Goal: Task Accomplishment & Management: Complete application form

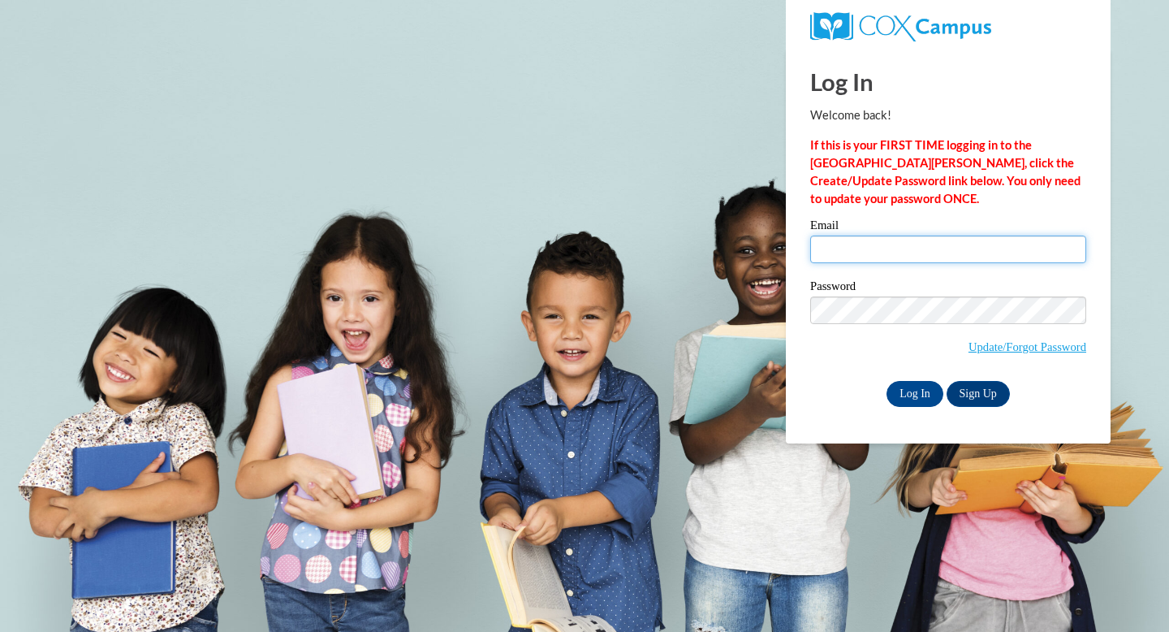
click at [835, 257] on input "Email" at bounding box center [948, 250] width 276 height 28
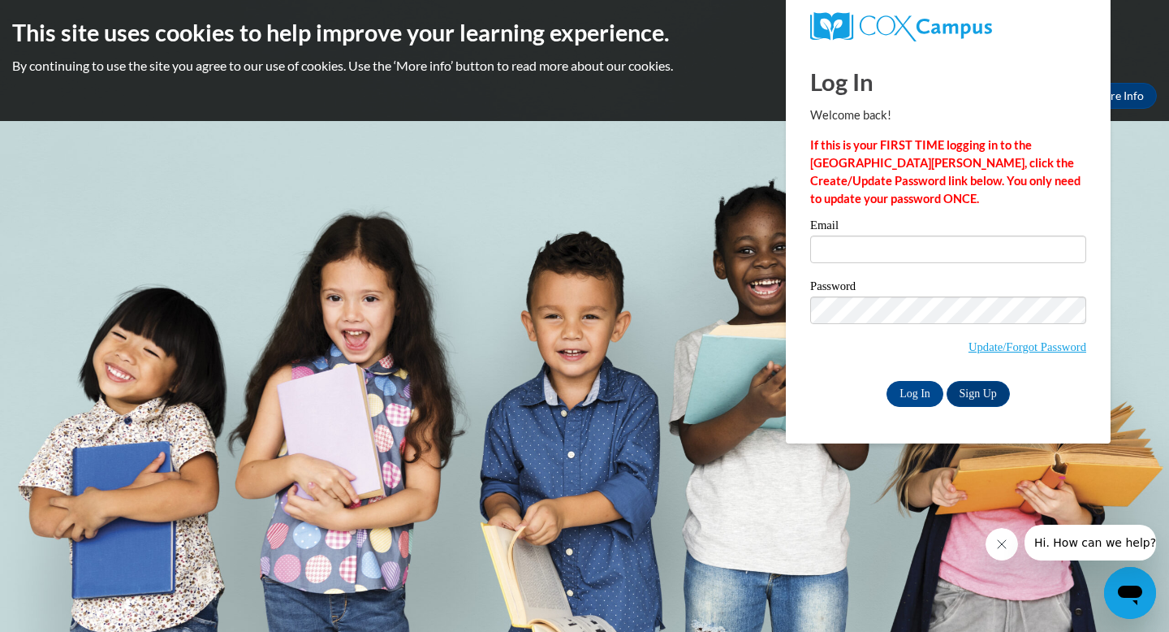
click at [826, 387] on div "Log In Sign Up" at bounding box center [948, 394] width 276 height 26
click at [843, 250] on input "Email" at bounding box center [948, 250] width 276 height 28
type input "kredding@kippmetroatlanta.org"
click at [910, 387] on input "Log In" at bounding box center [915, 394] width 57 height 26
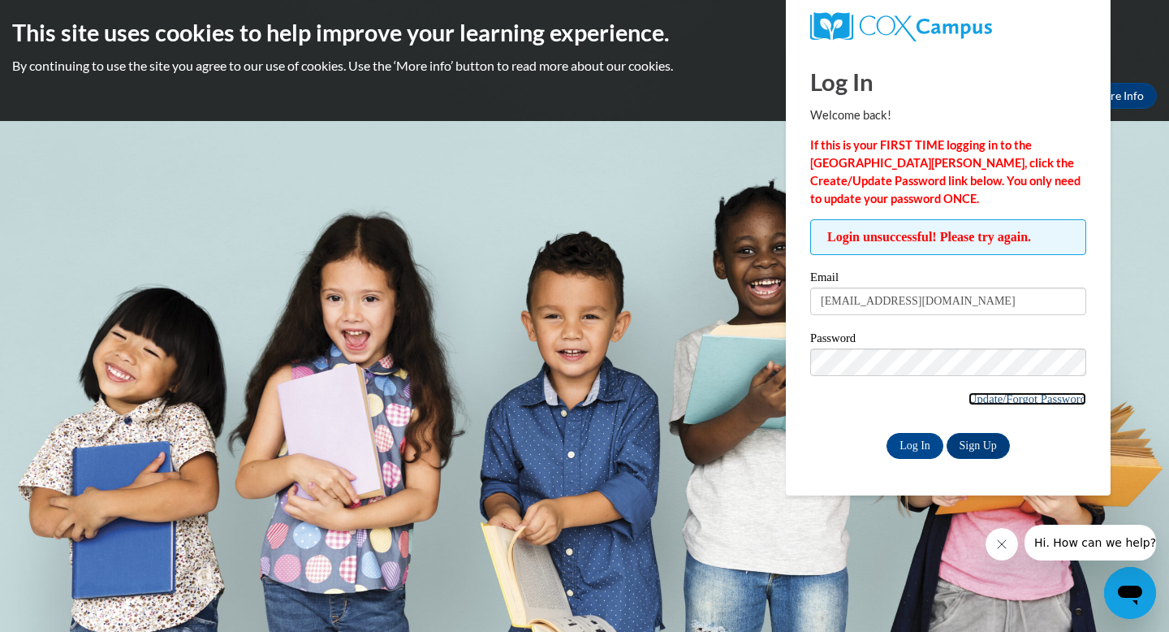
click at [998, 394] on link "Update/Forgot Password" at bounding box center [1028, 398] width 118 height 13
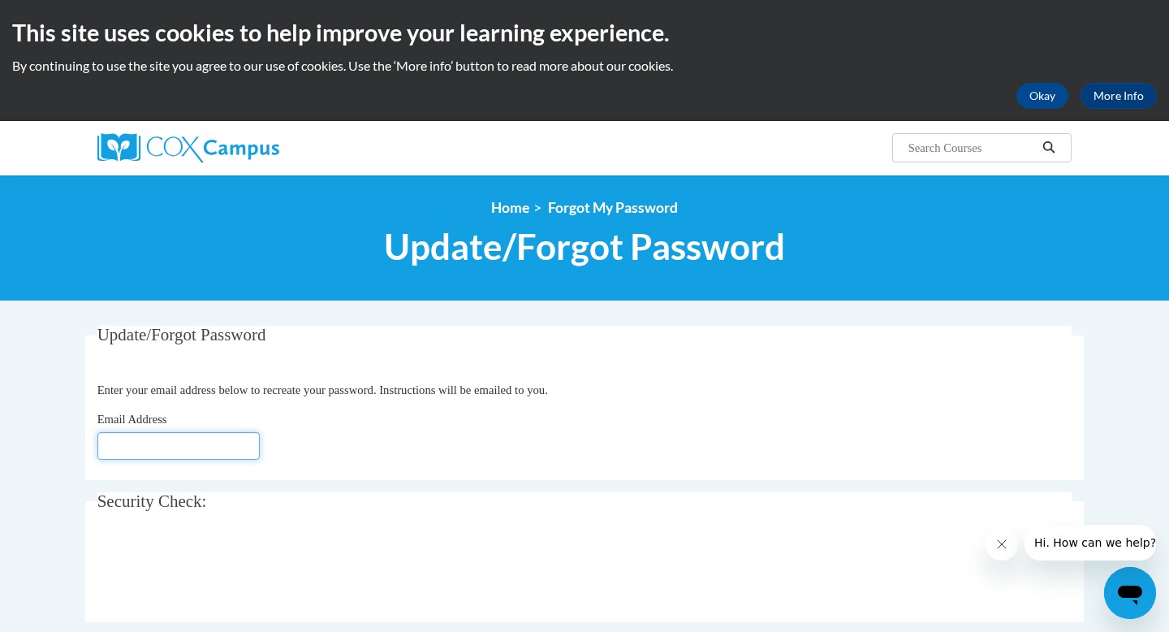
click at [132, 449] on input "Email Address" at bounding box center [178, 446] width 162 height 28
type input "[EMAIL_ADDRESS][DOMAIN_NAME]"
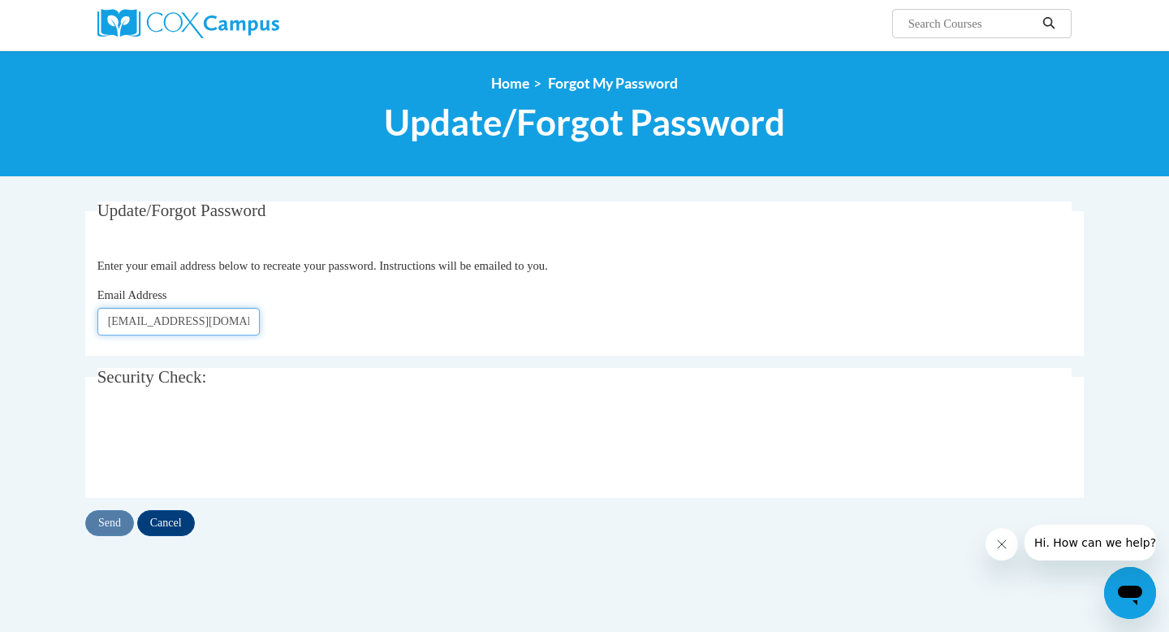
scroll to position [150, 0]
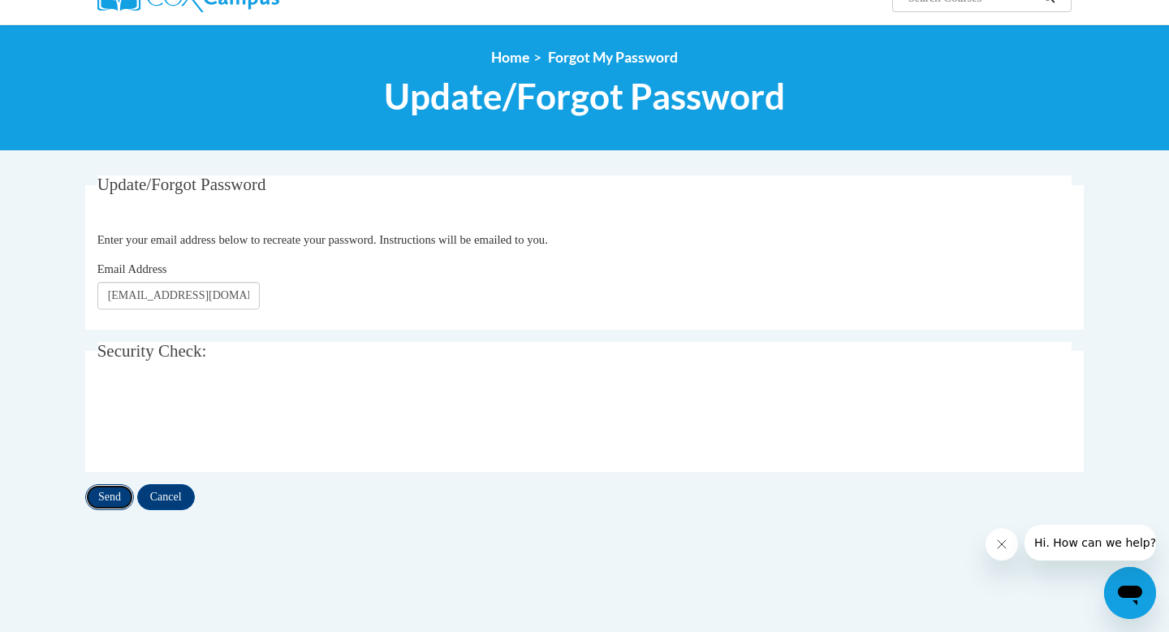
click at [108, 504] on input "Send" at bounding box center [109, 497] width 49 height 26
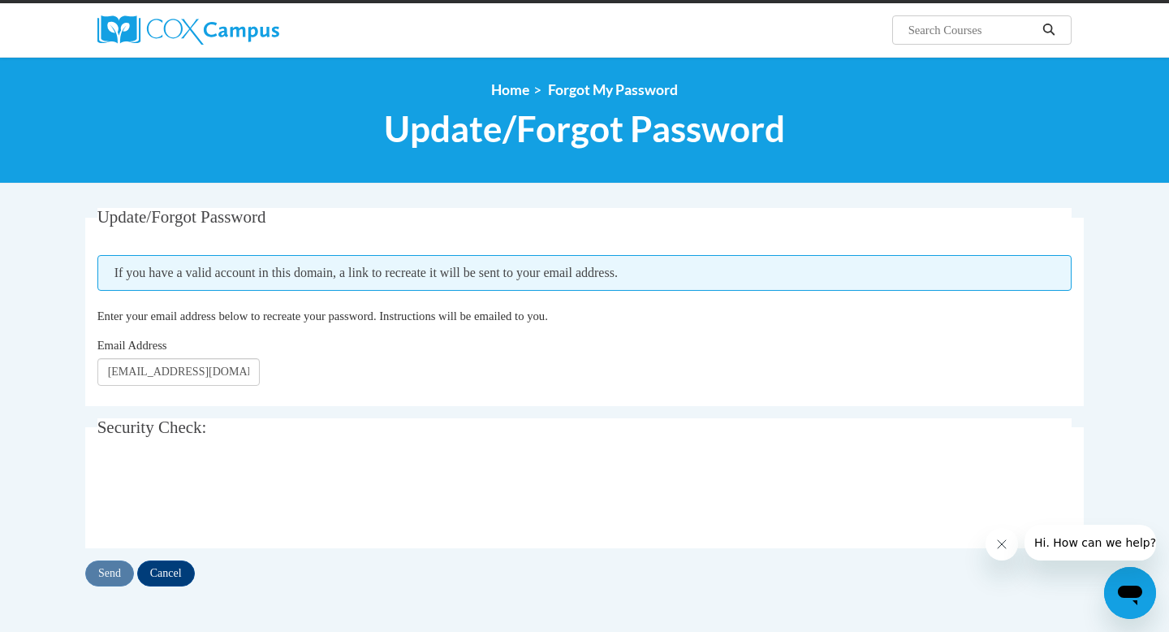
scroll to position [132, 0]
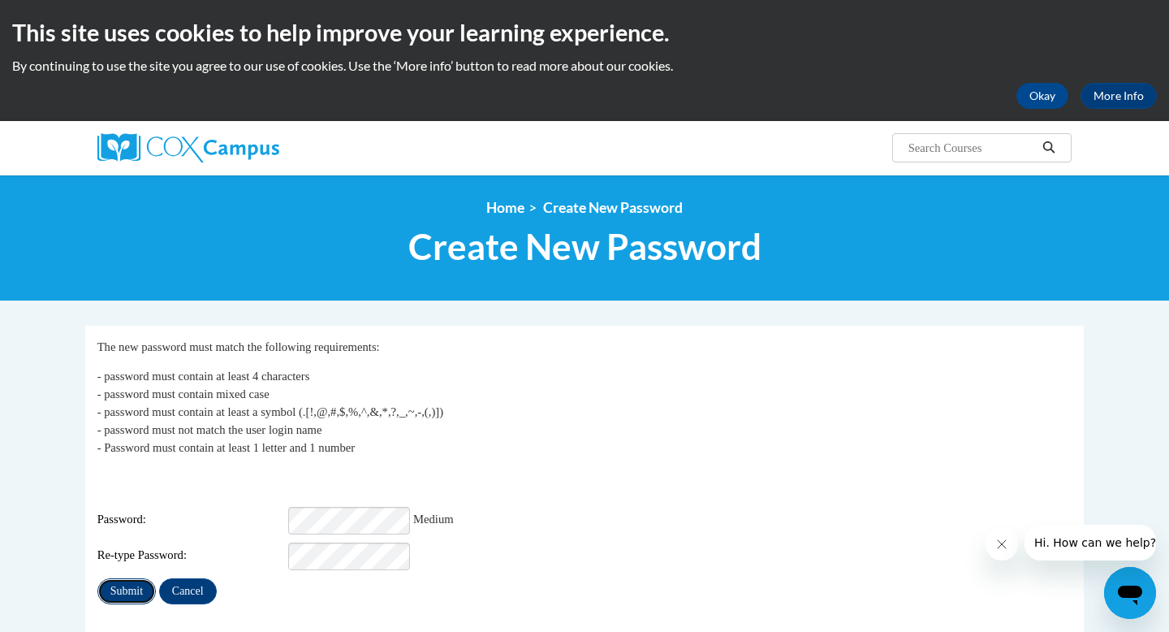
click at [144, 578] on input "Submit" at bounding box center [126, 591] width 58 height 26
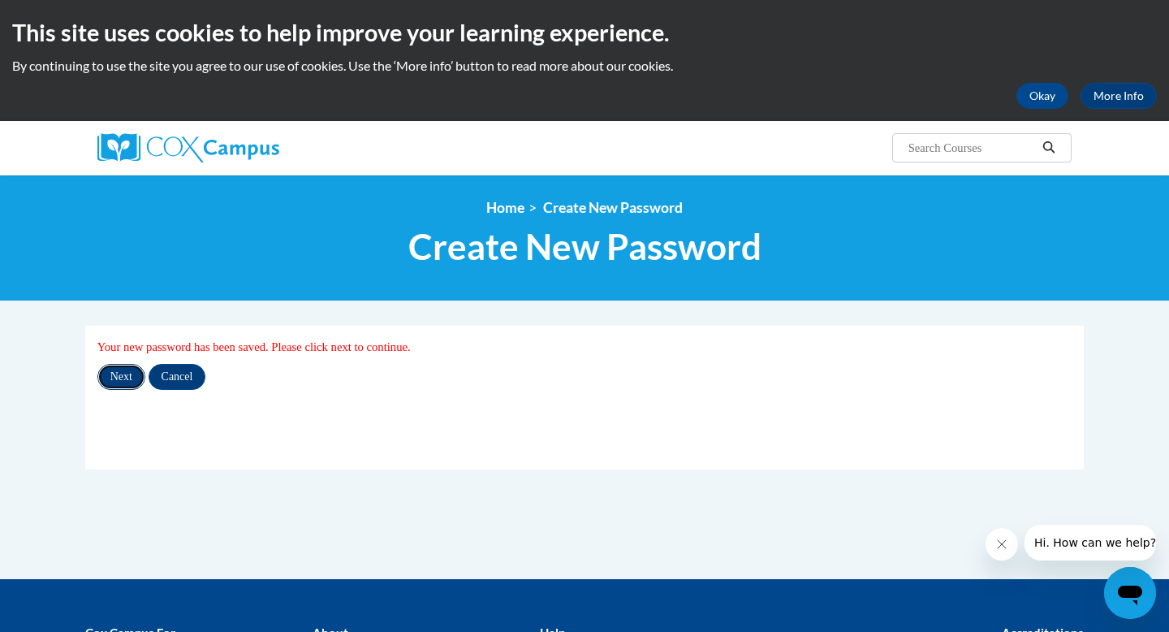
click at [125, 368] on input "Next" at bounding box center [121, 377] width 48 height 26
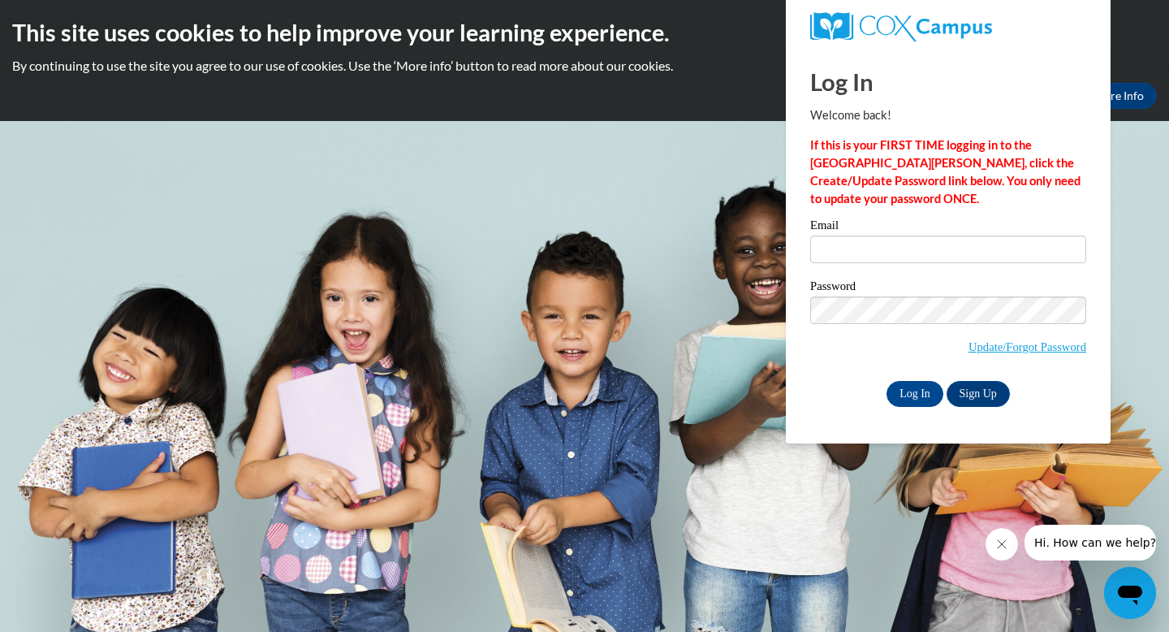
type input "kredding@kippmetroatlanta.org"
click at [887, 381] on input "Log In" at bounding box center [915, 394] width 57 height 26
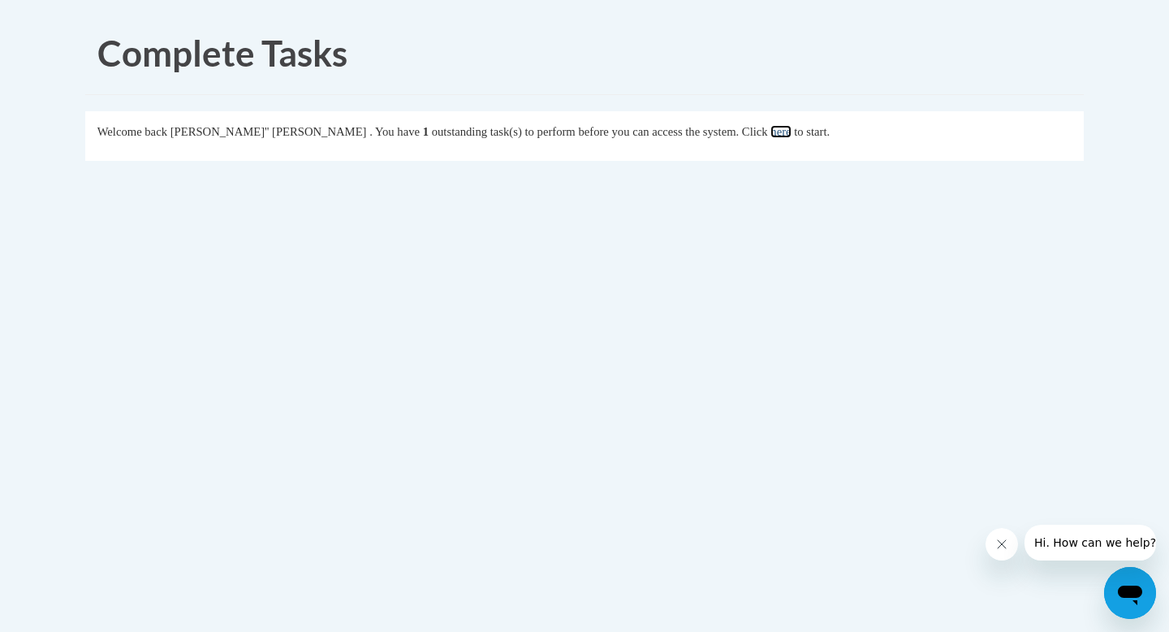
click at [771, 131] on link "here" at bounding box center [781, 131] width 20 height 13
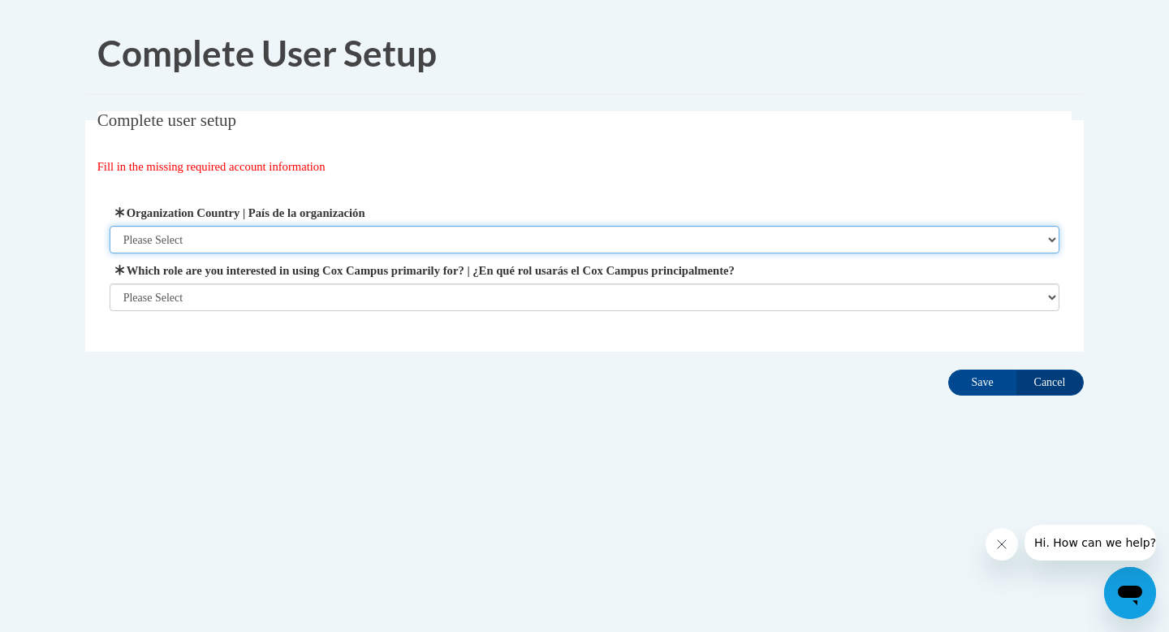
click at [504, 244] on select "Please Select United States | Estados Unidos Outside of the United States | Fue…" at bounding box center [585, 240] width 951 height 28
select select "ad49bcad-a171-4b2e-b99c-48b446064914"
click at [110, 226] on select "Please Select United States | Estados Unidos Outside of the United States | Fue…" at bounding box center [585, 240] width 951 height 28
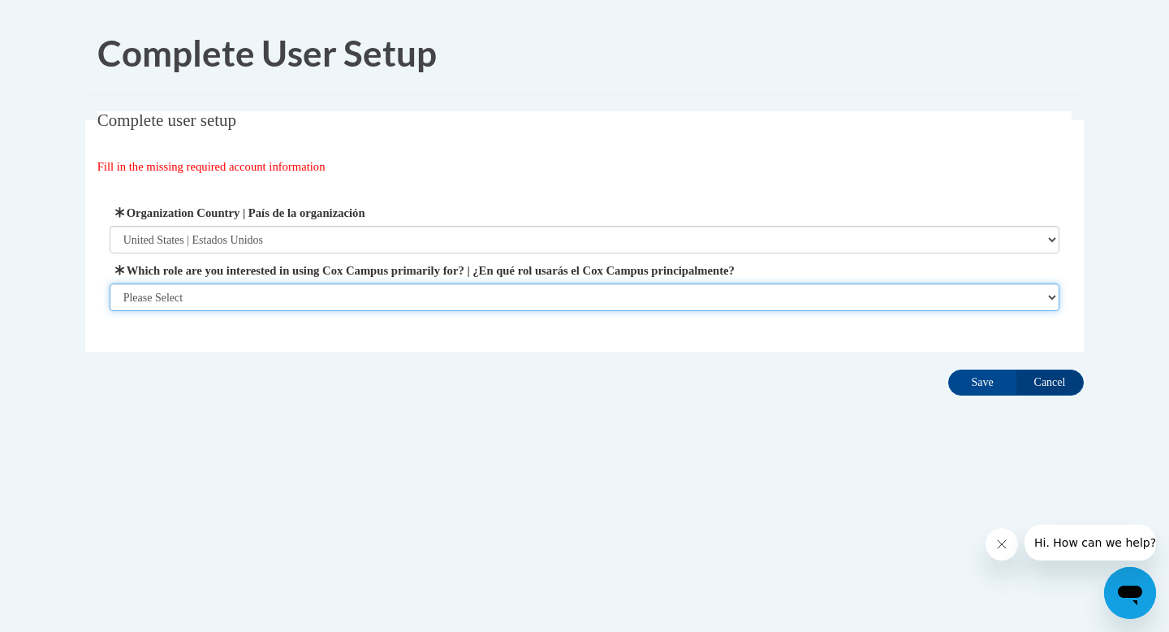
click at [486, 293] on select "Please Select College/University | Colegio/Universidad Community/Nonprofit Part…" at bounding box center [585, 297] width 951 height 28
select select "fbf2d438-af2f-41f8-98f1-81c410e29de3"
click at [110, 311] on select "Please Select College/University | Colegio/Universidad Community/Nonprofit Part…" at bounding box center [585, 297] width 951 height 28
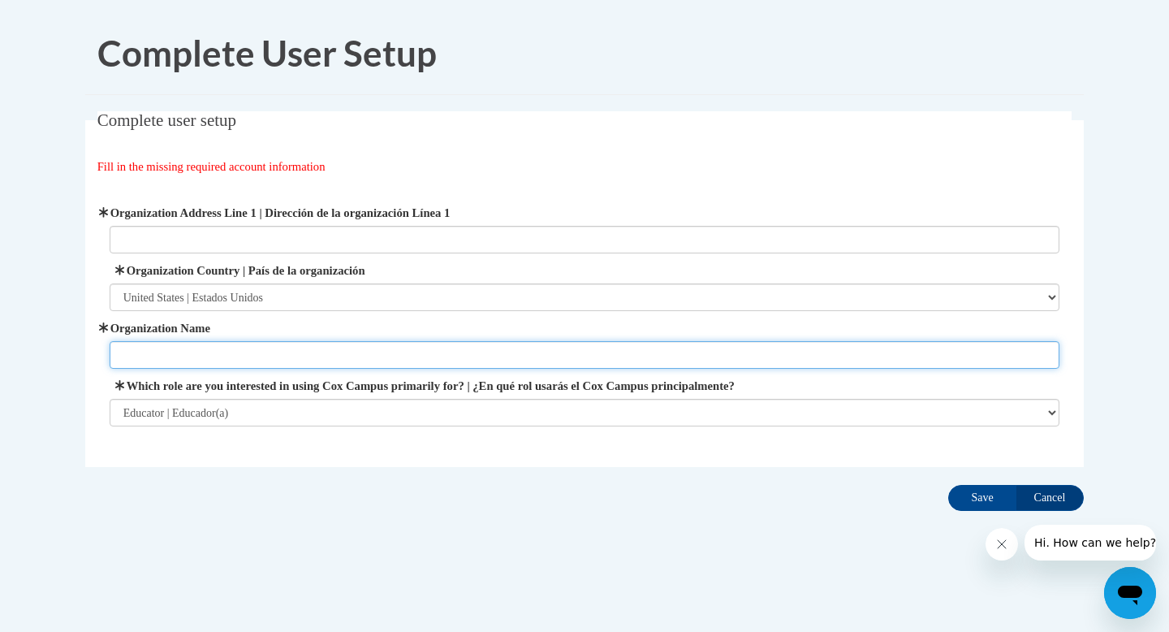
click at [575, 360] on input "Organization Name" at bounding box center [585, 355] width 951 height 28
type input "KIPP Vision Primary School"
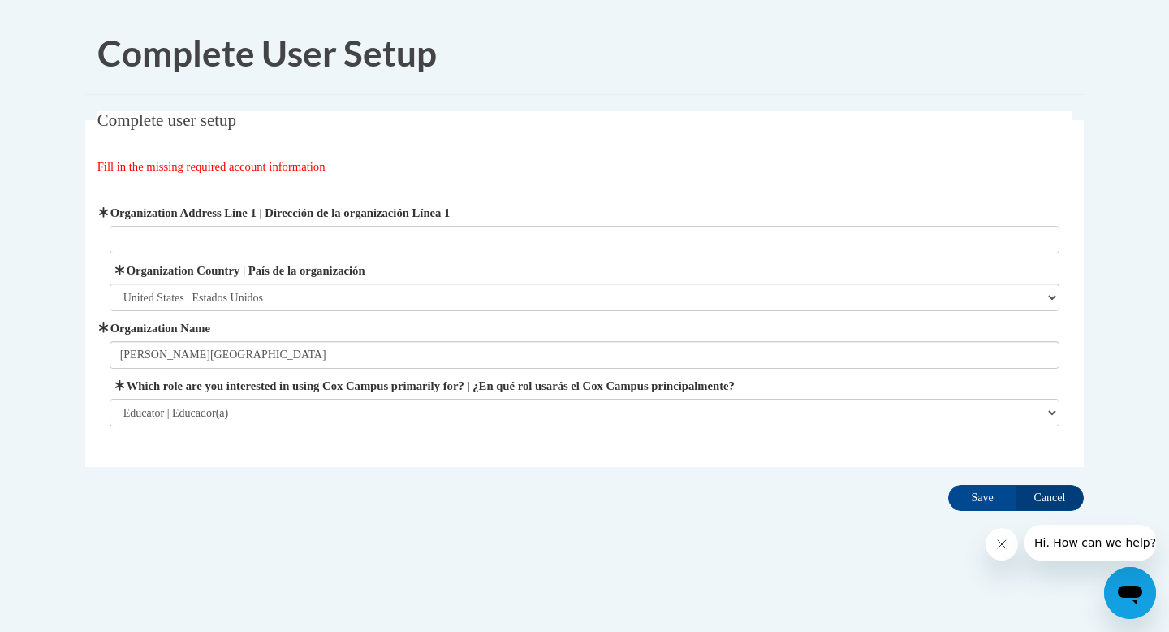
click at [872, 485] on div "Complete user setup Fill in the missing required account information User Profi…" at bounding box center [584, 314] width 1023 height 406
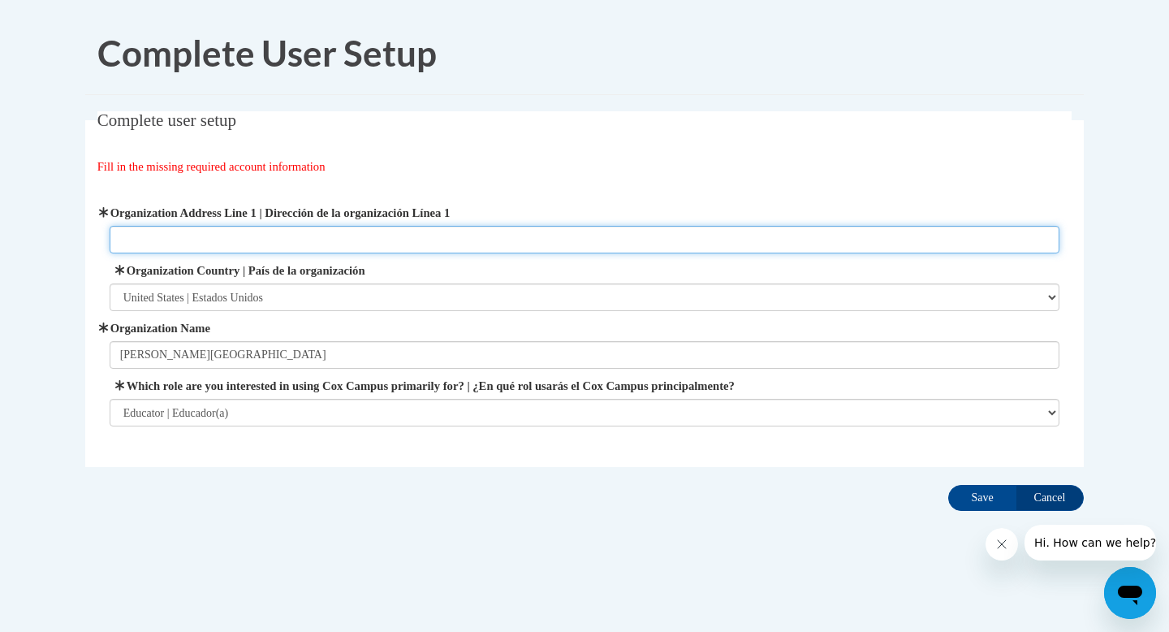
click at [871, 240] on input "Organization Address Line 1 | Dirección de la organización Línea 1" at bounding box center [585, 240] width 951 height 28
type input "1445 Maynard Rd NW Atlanta, Ga 30331"
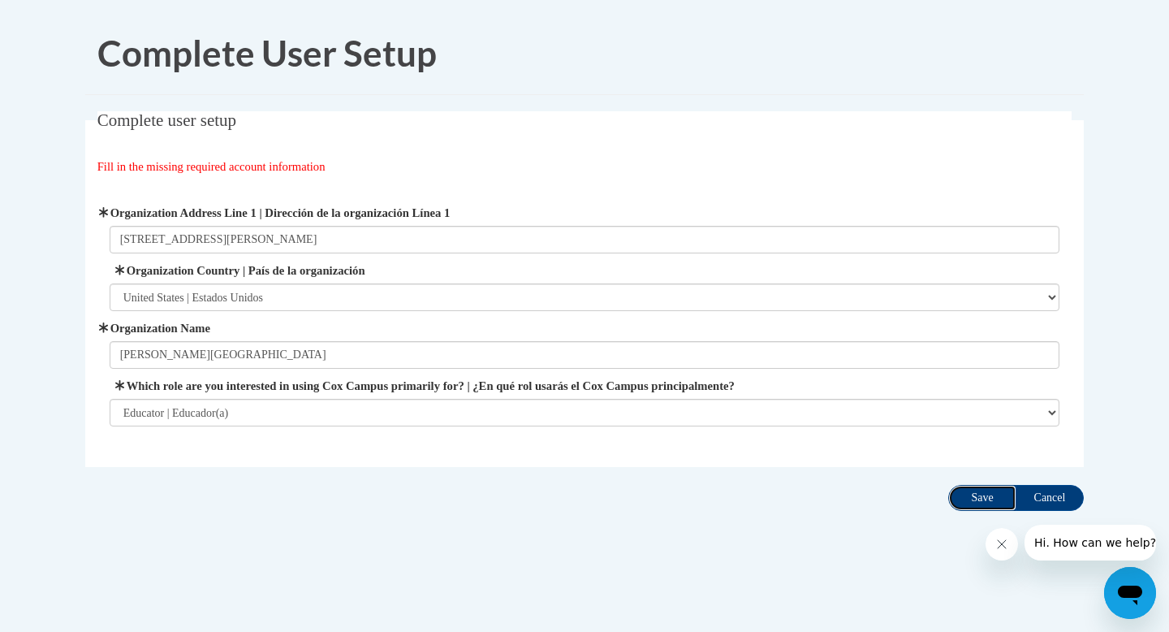
click at [961, 495] on input "Save" at bounding box center [983, 498] width 68 height 26
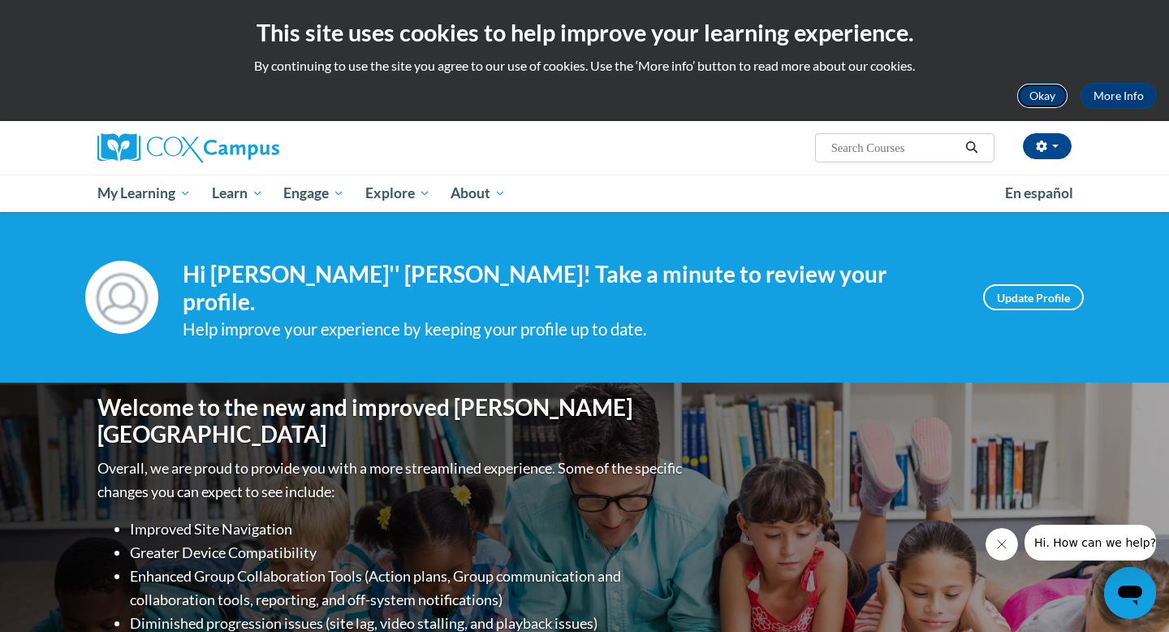
click at [1046, 92] on button "Okay" at bounding box center [1043, 96] width 52 height 26
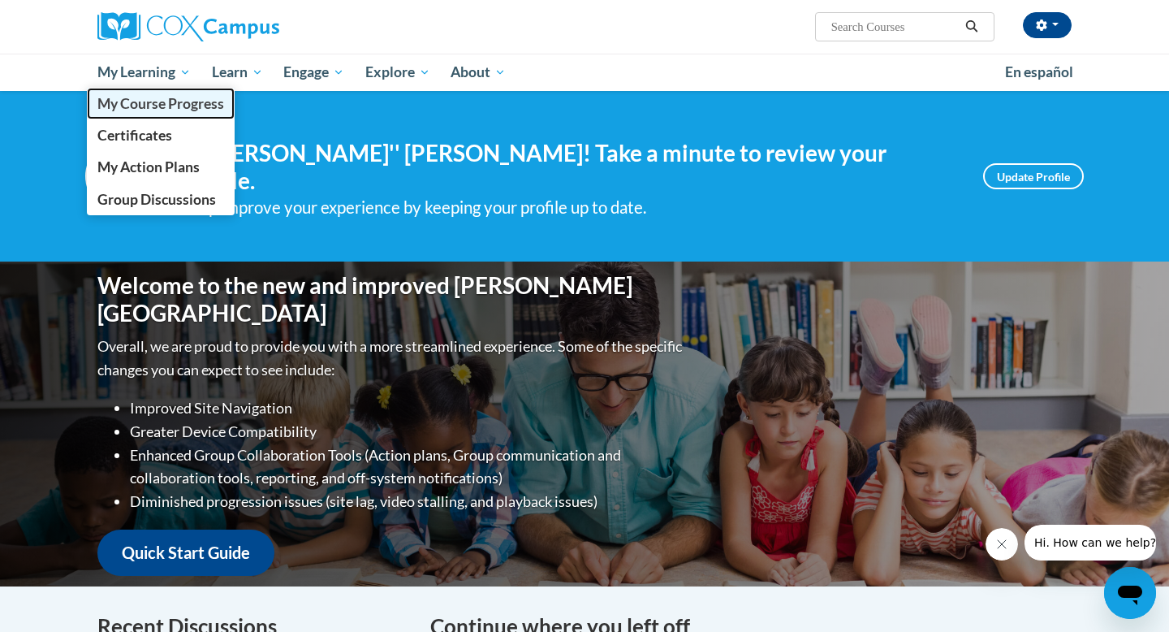
click at [172, 100] on span "My Course Progress" at bounding box center [160, 103] width 127 height 17
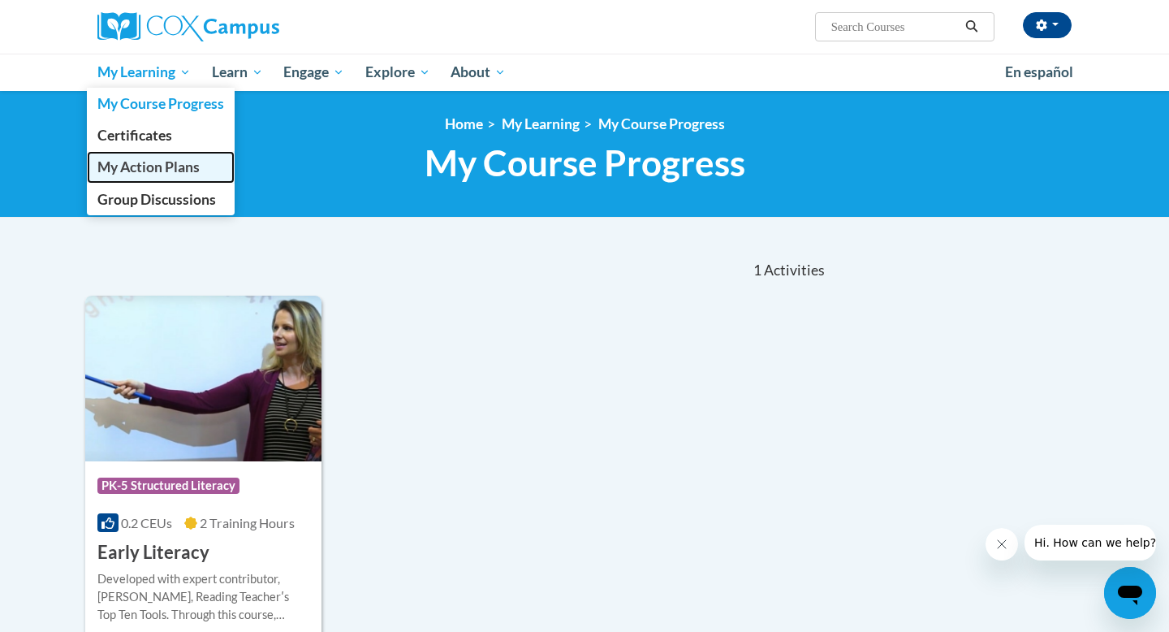
click at [183, 166] on span "My Action Plans" at bounding box center [148, 166] width 102 height 17
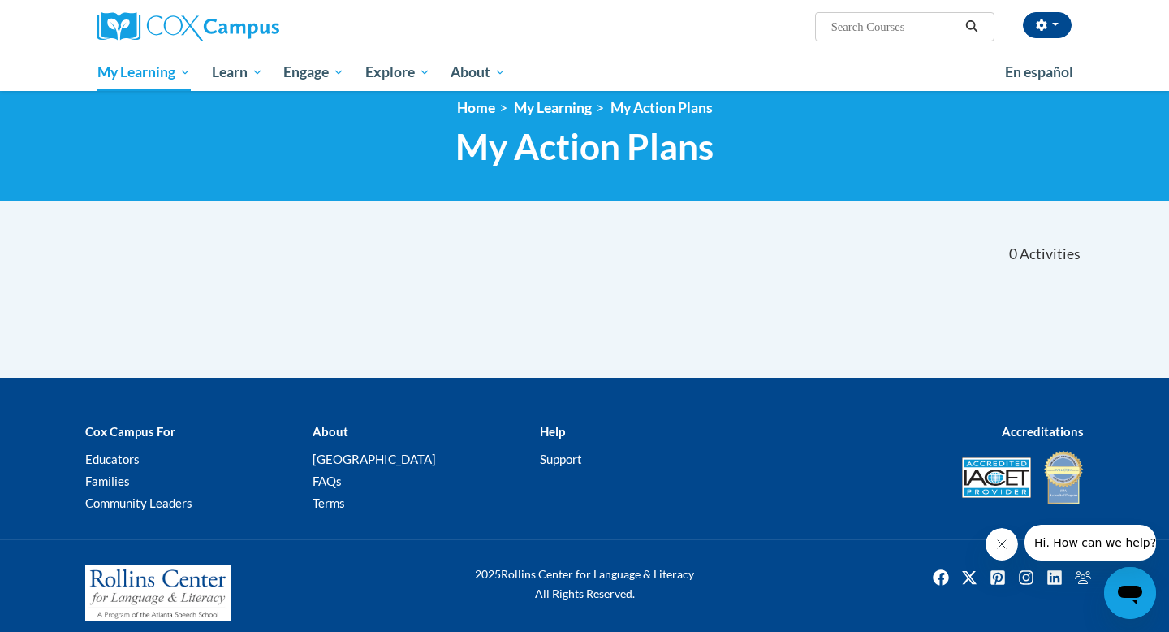
scroll to position [18, 0]
